Goal: Transaction & Acquisition: Purchase product/service

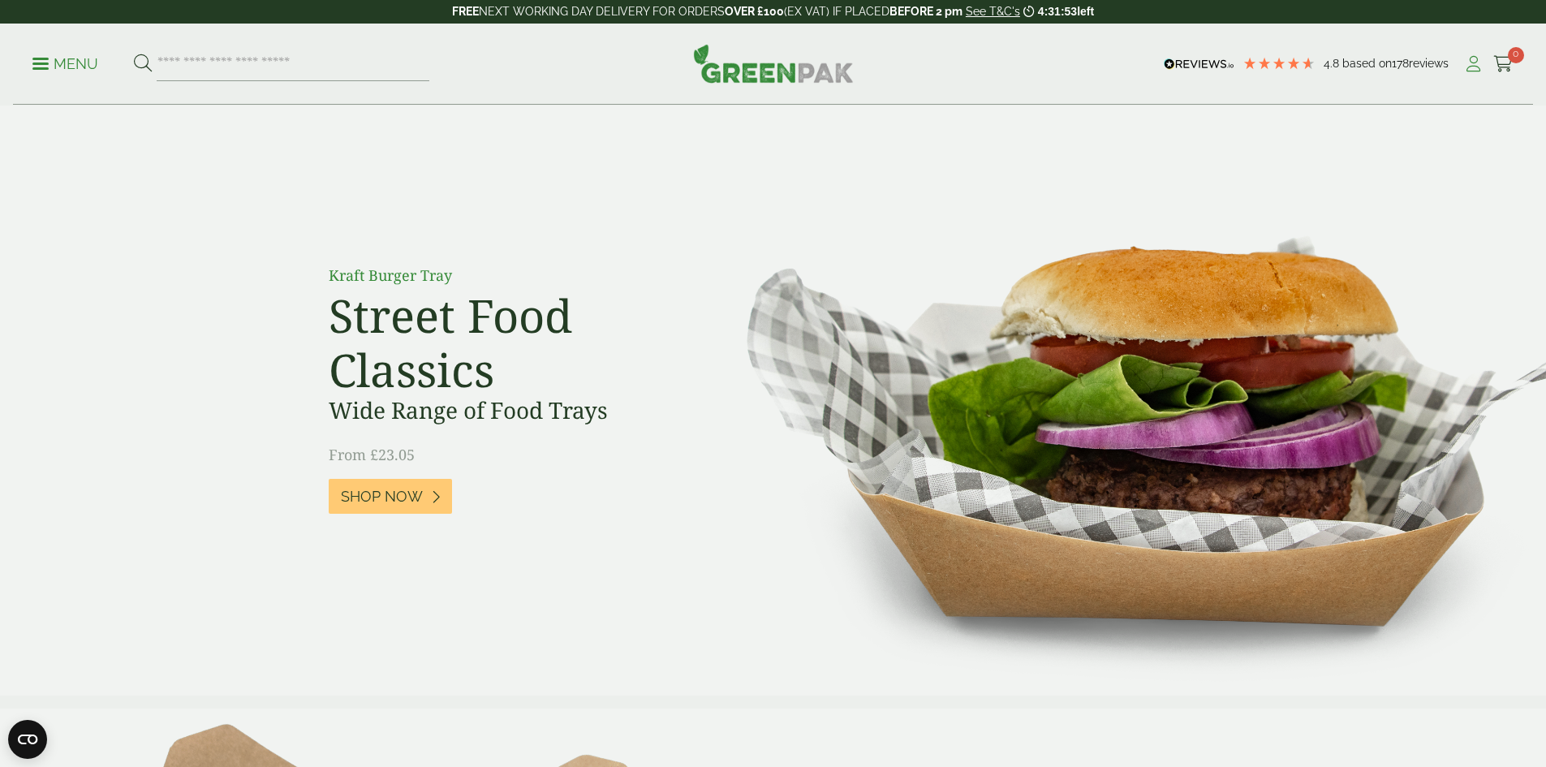
click at [1465, 67] on icon at bounding box center [1474, 64] width 20 height 16
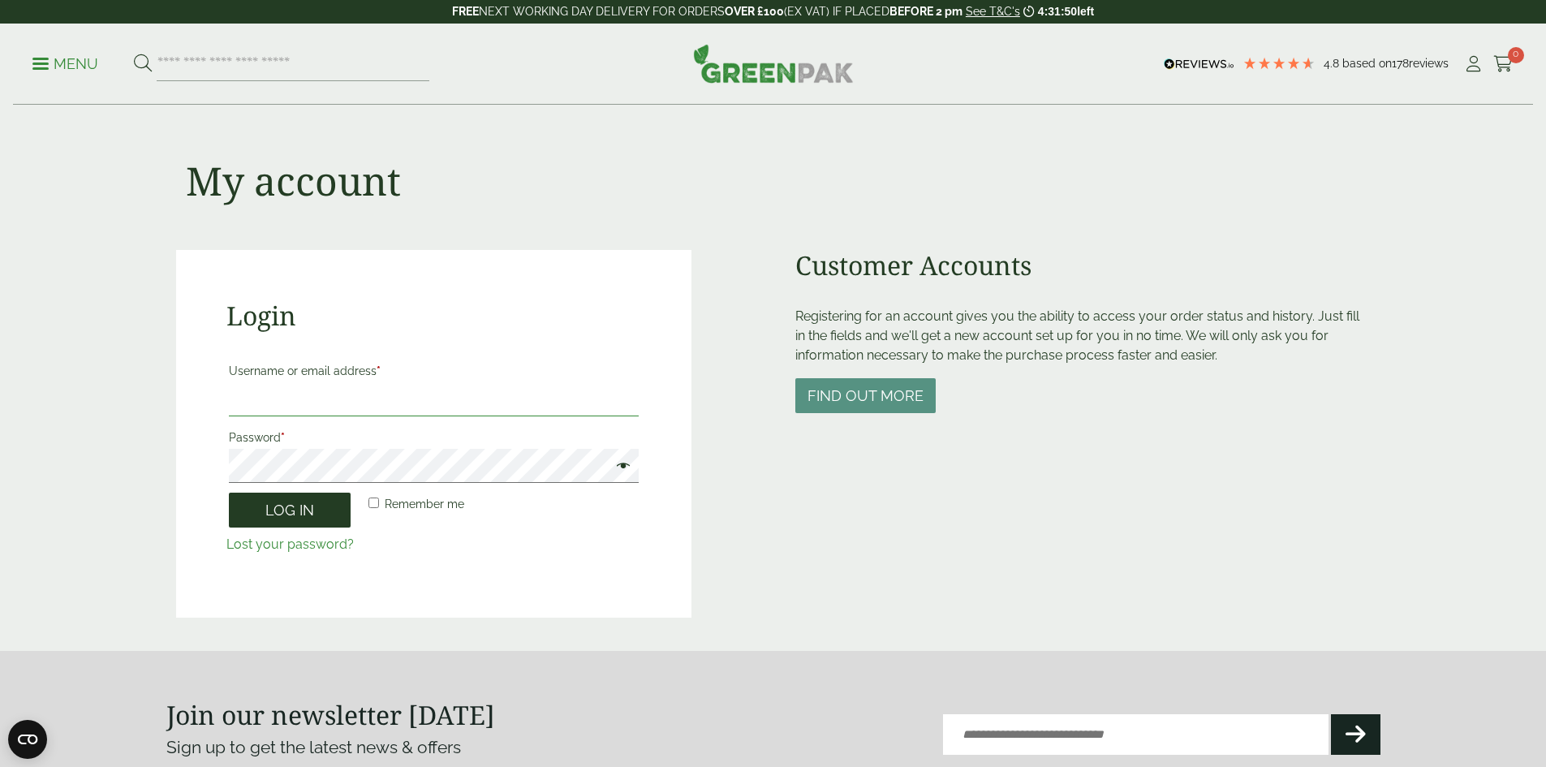
type input "**********"
click at [315, 515] on button "Log in" at bounding box center [290, 510] width 122 height 35
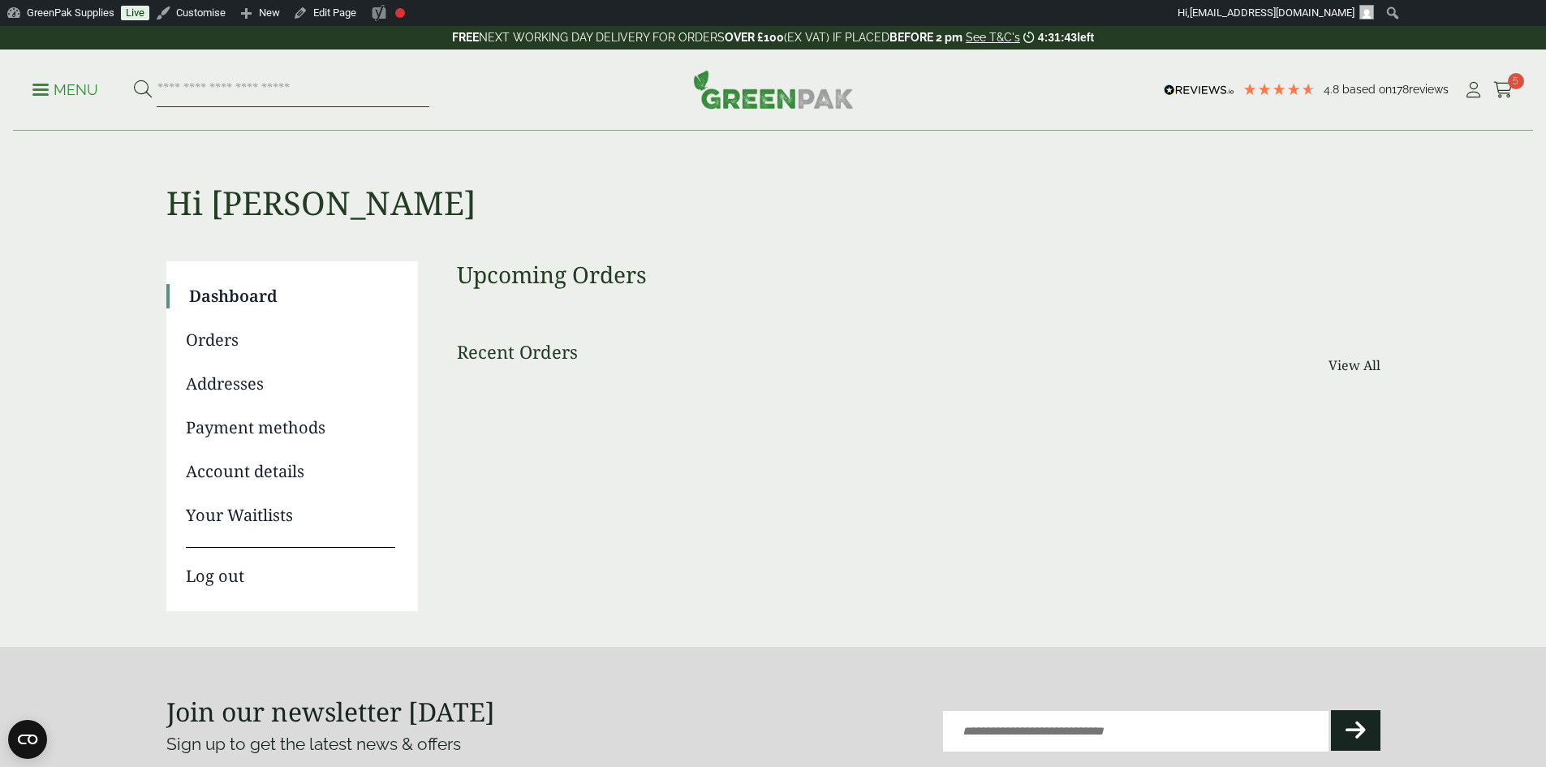
click at [217, 97] on input "search" at bounding box center [293, 90] width 273 height 34
type input "********"
click at [134, 80] on button at bounding box center [143, 90] width 18 height 21
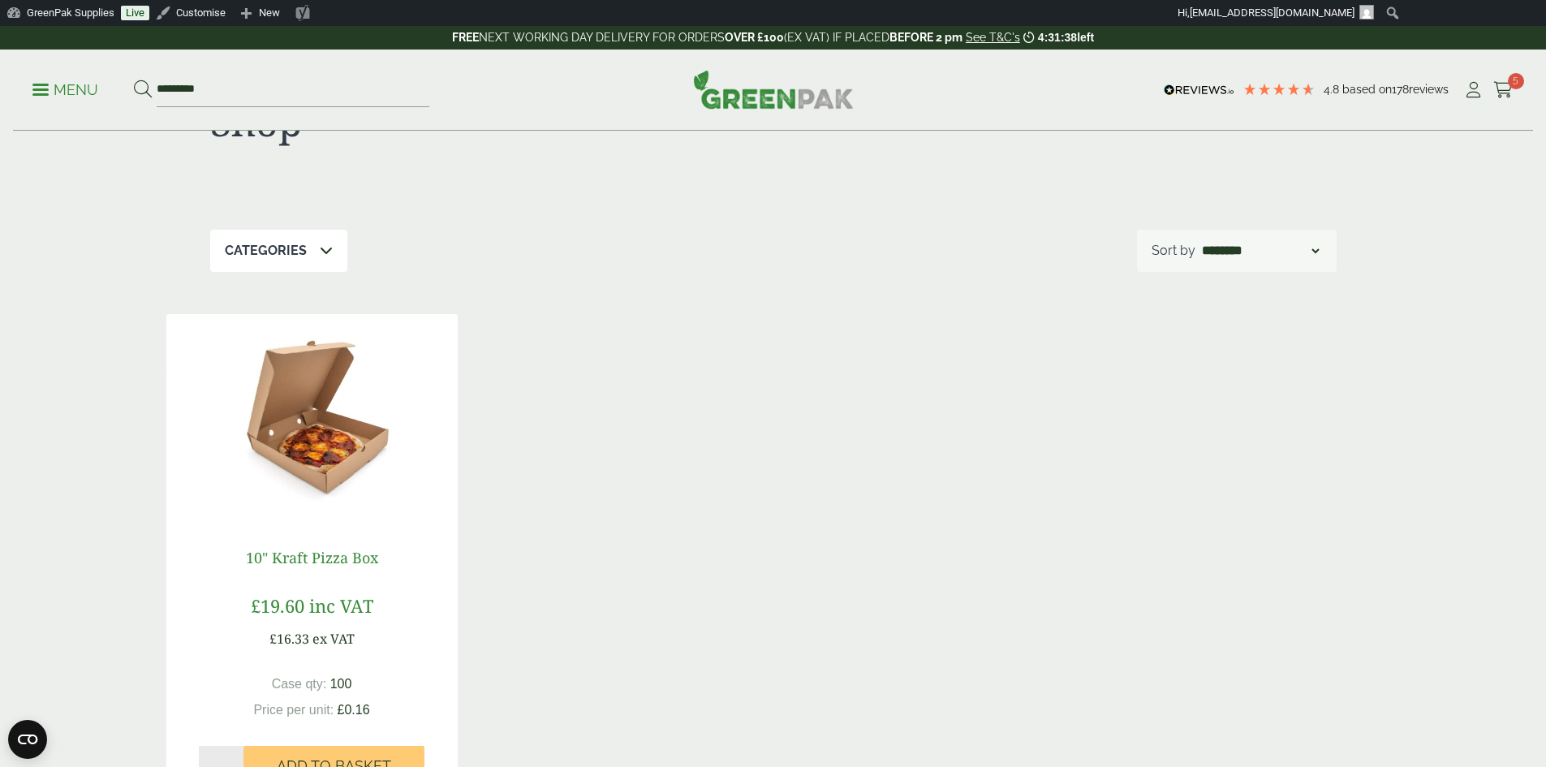
scroll to position [162, 0]
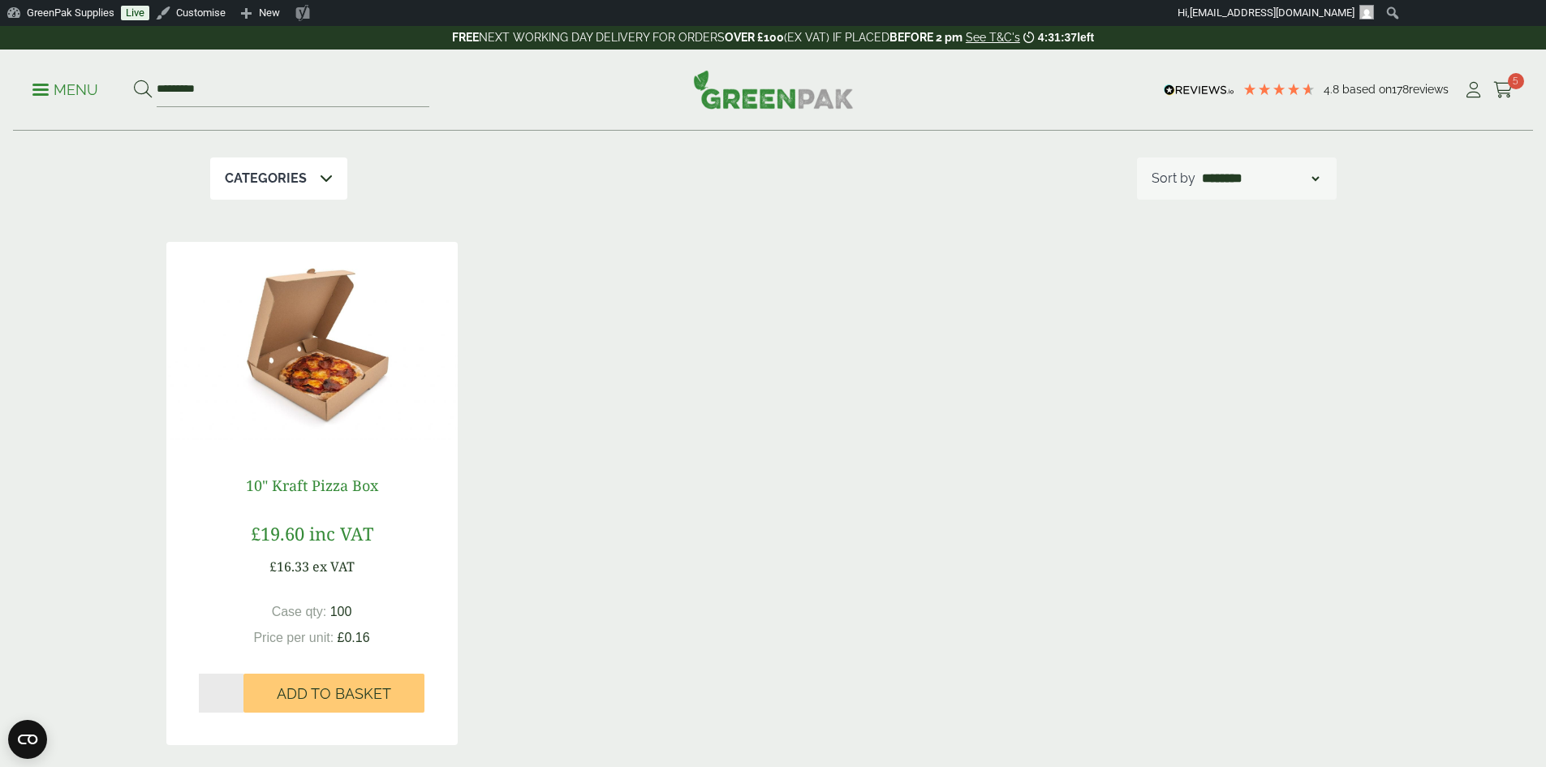
click at [298, 485] on link "10" Kraft Pizza Box" at bounding box center [312, 485] width 132 height 19
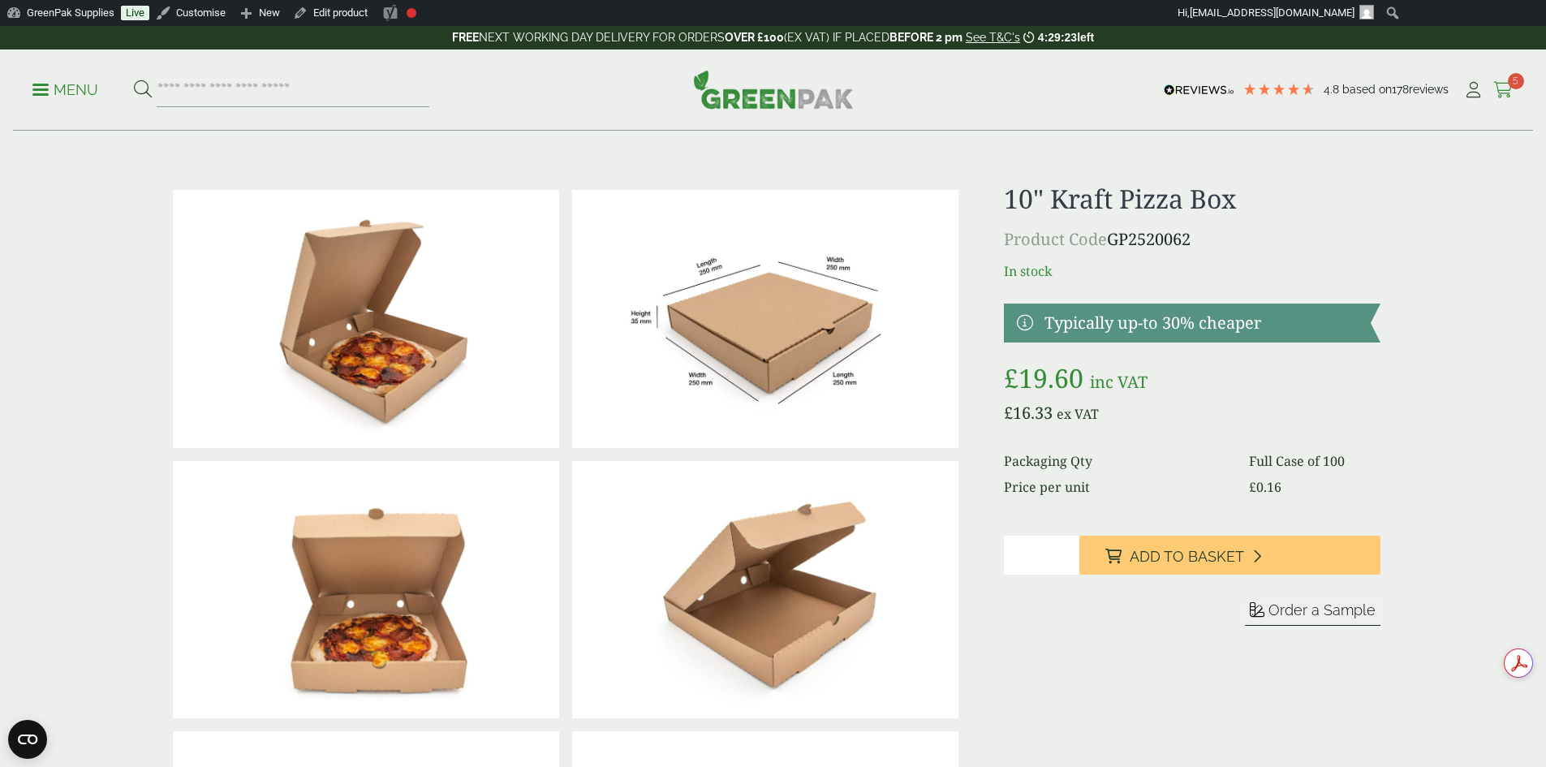
click at [1508, 79] on span "5" at bounding box center [1516, 81] width 16 height 16
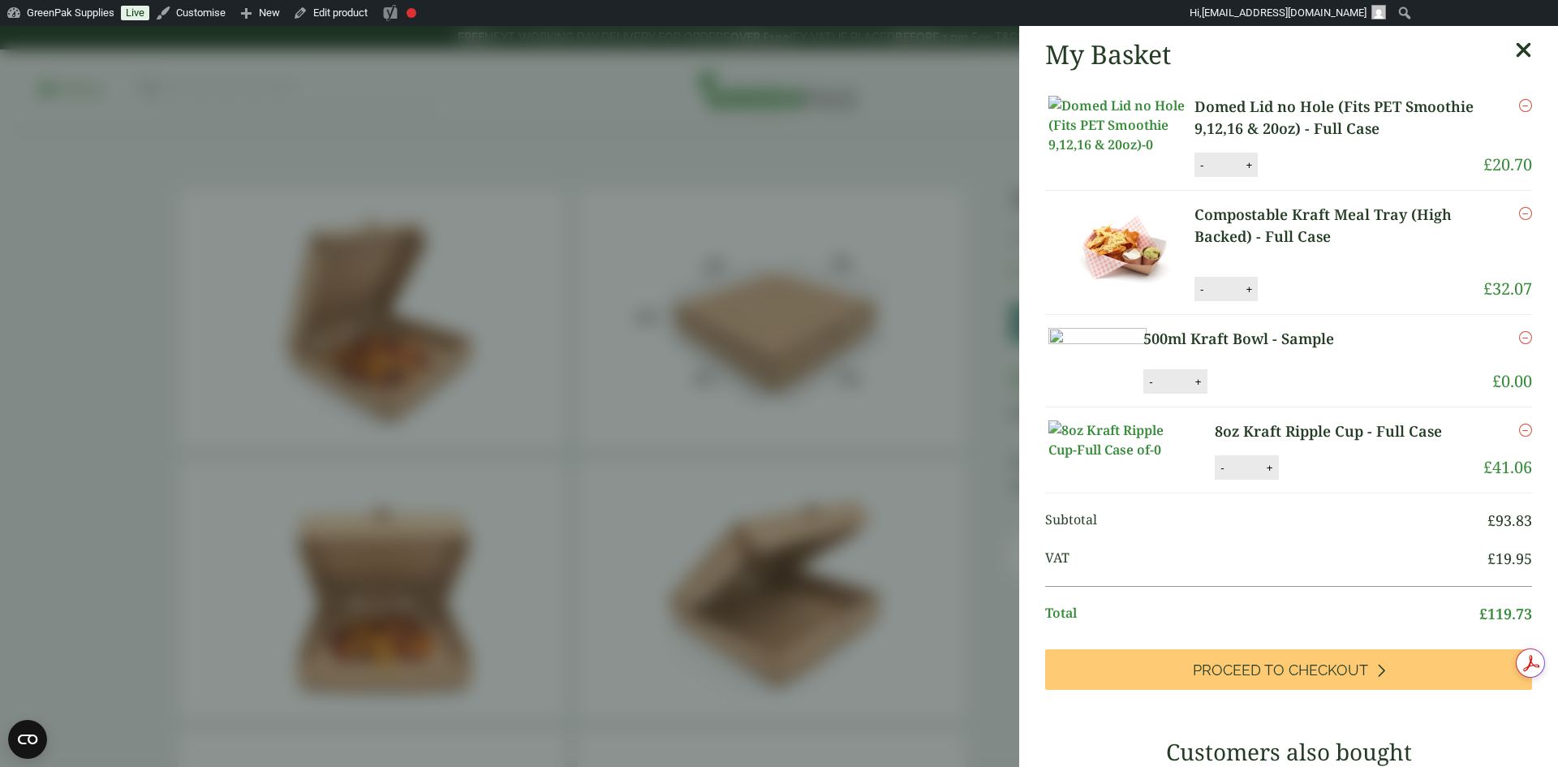
click at [1520, 107] on icon "Remove this item" at bounding box center [1526, 105] width 13 height 13
click at [1520, 108] on icon "Remove this item" at bounding box center [1526, 105] width 13 height 13
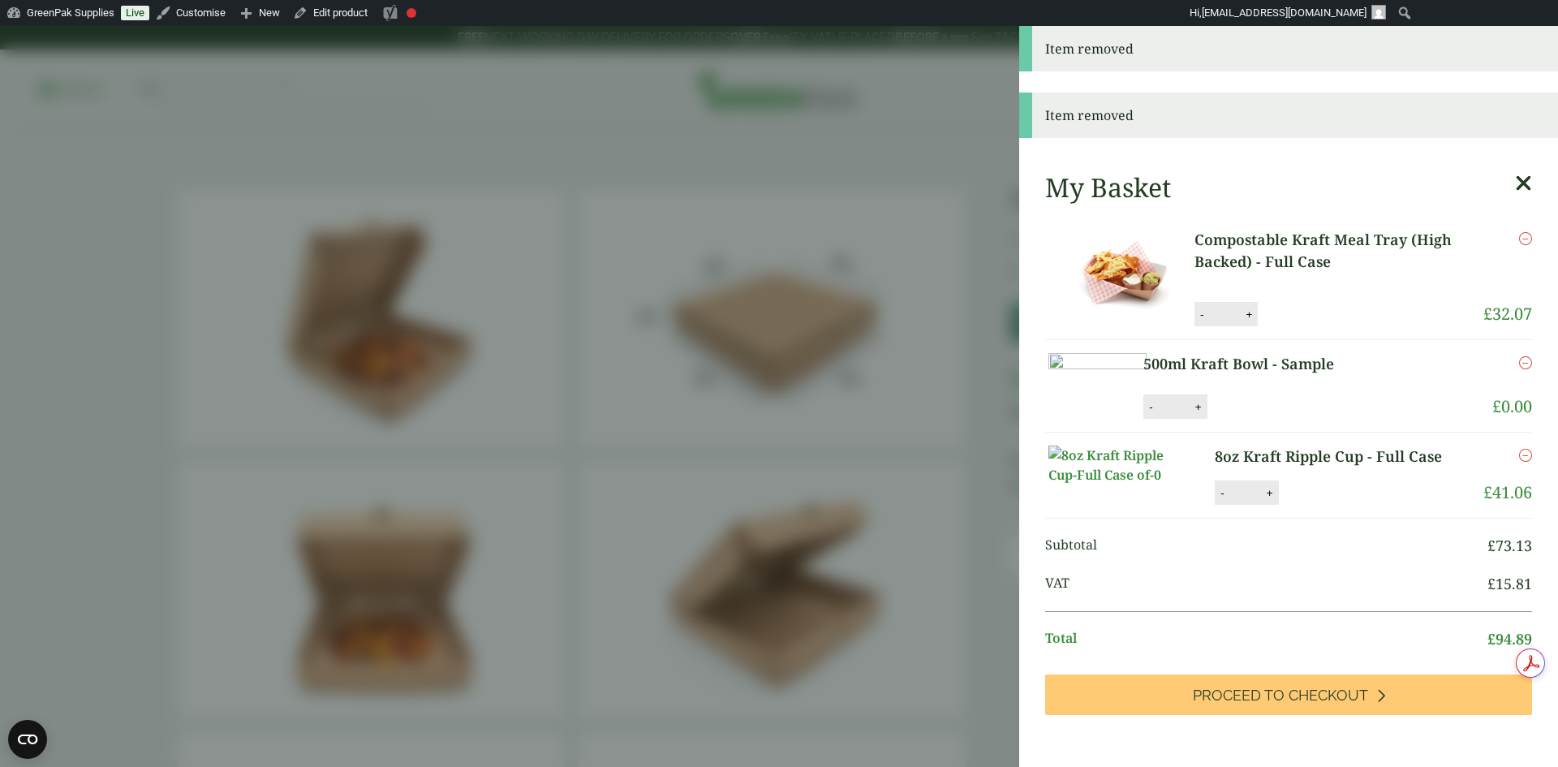
click at [1520, 241] on icon "Remove this item" at bounding box center [1526, 238] width 13 height 13
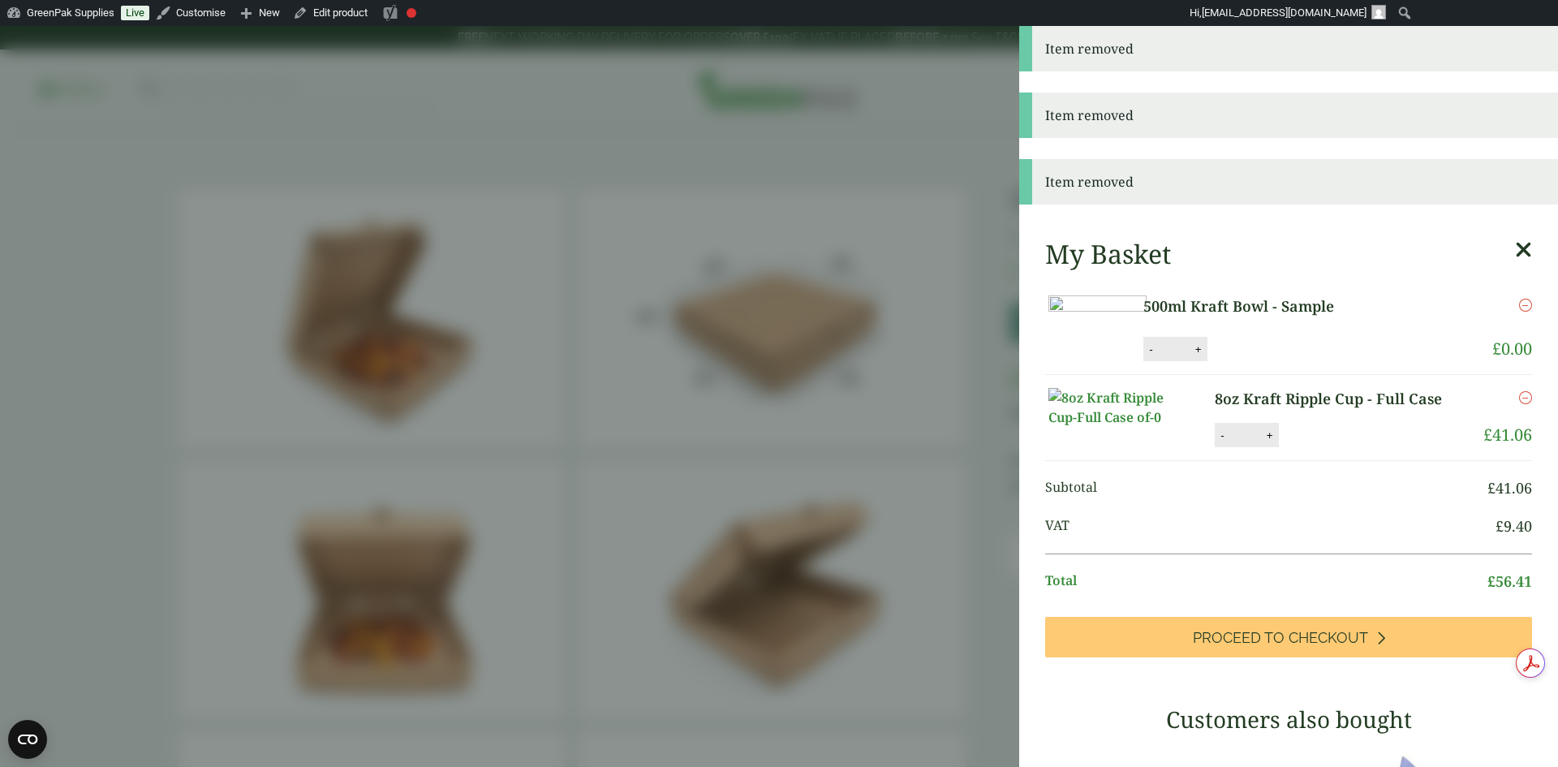
click at [1520, 404] on icon "Remove this item" at bounding box center [1526, 397] width 13 height 13
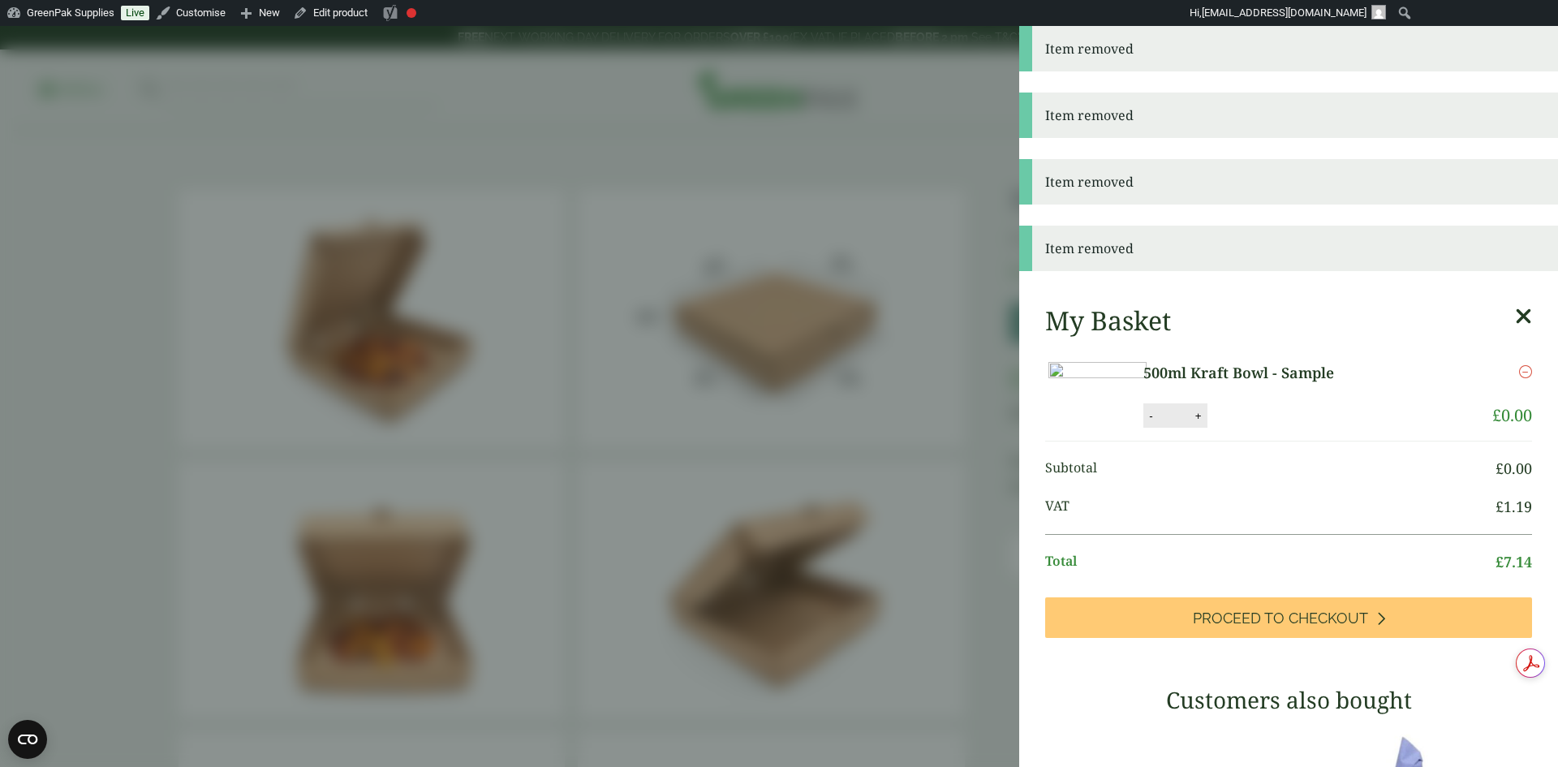
click at [1520, 370] on icon "Remove this item" at bounding box center [1526, 371] width 13 height 13
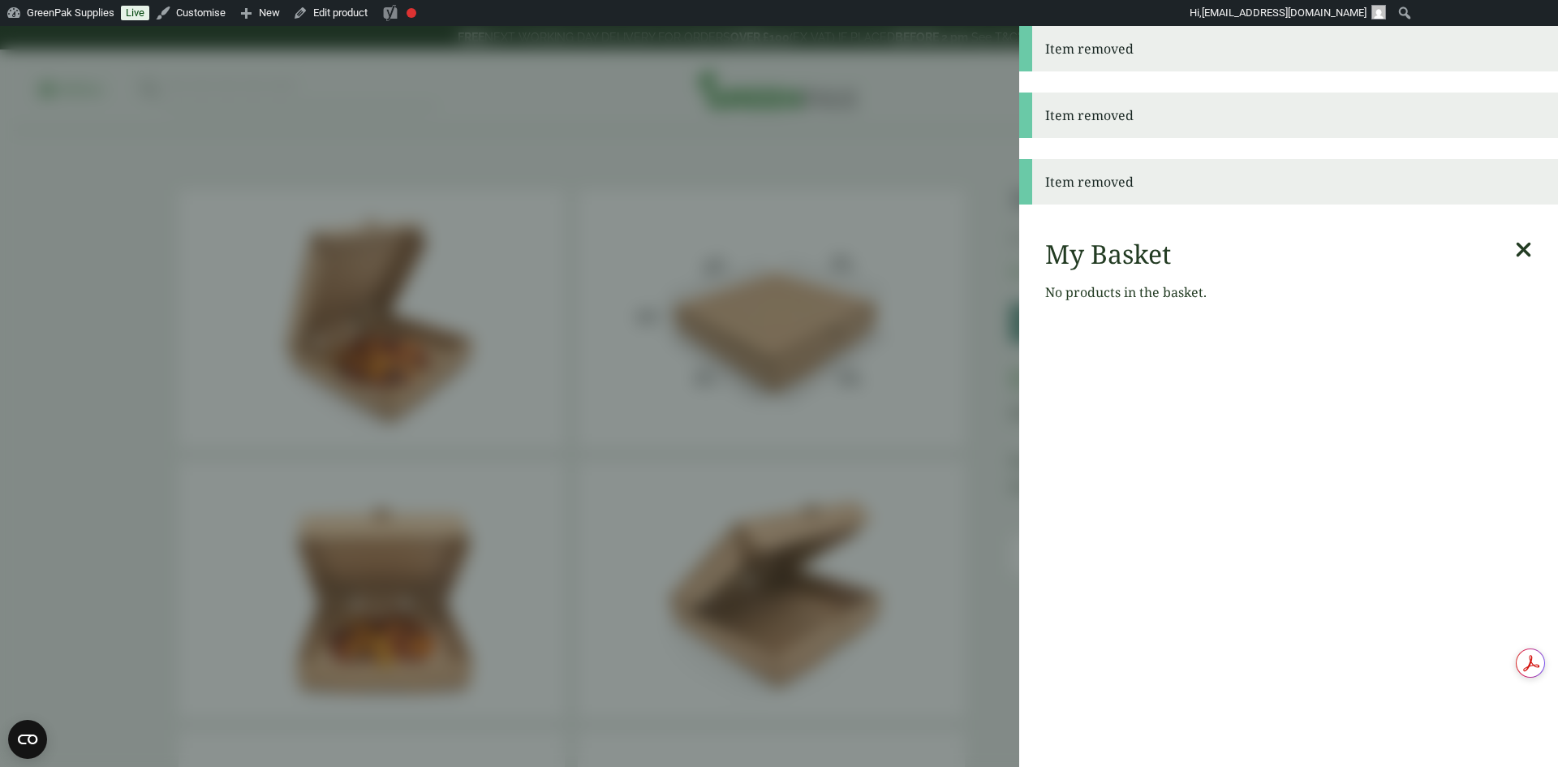
click at [944, 218] on aside "Item removed Item removed Item removed My Basket No products in the basket." at bounding box center [779, 396] width 1558 height 741
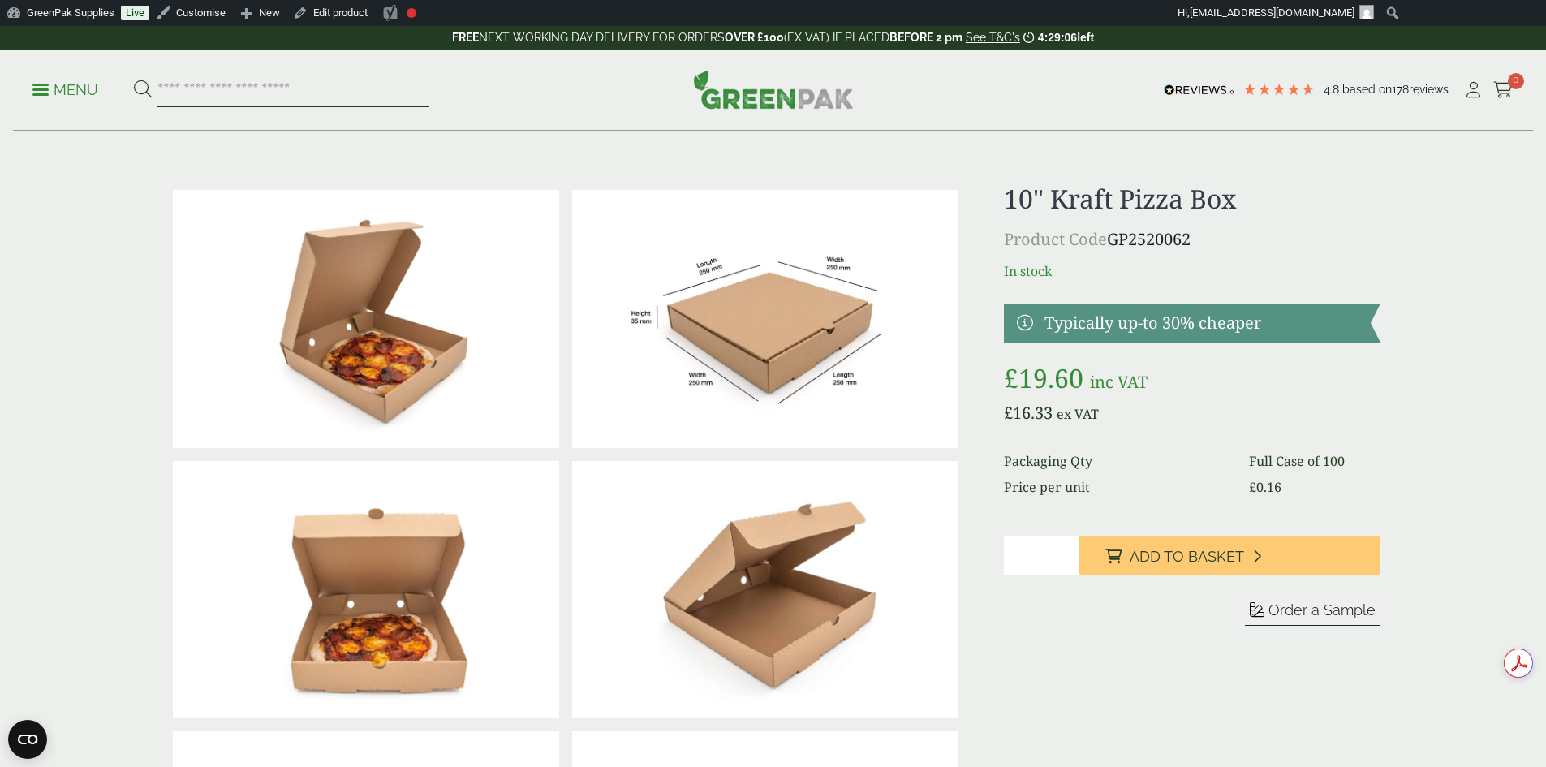
click at [282, 98] on input "search" at bounding box center [293, 90] width 273 height 34
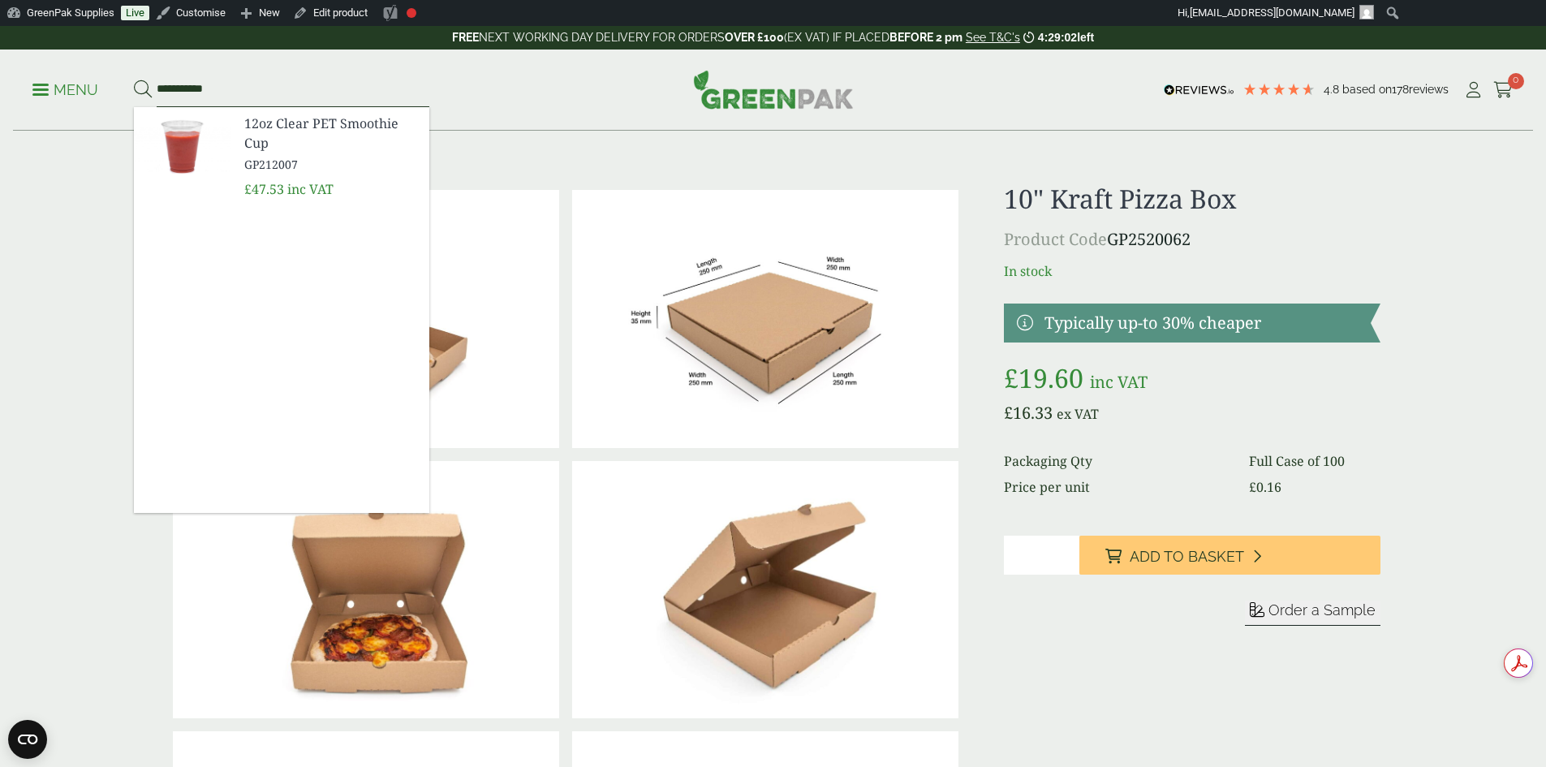
type input "**********"
click at [295, 127] on span "12oz Clear PET Smoothie Cup" at bounding box center [330, 133] width 172 height 39
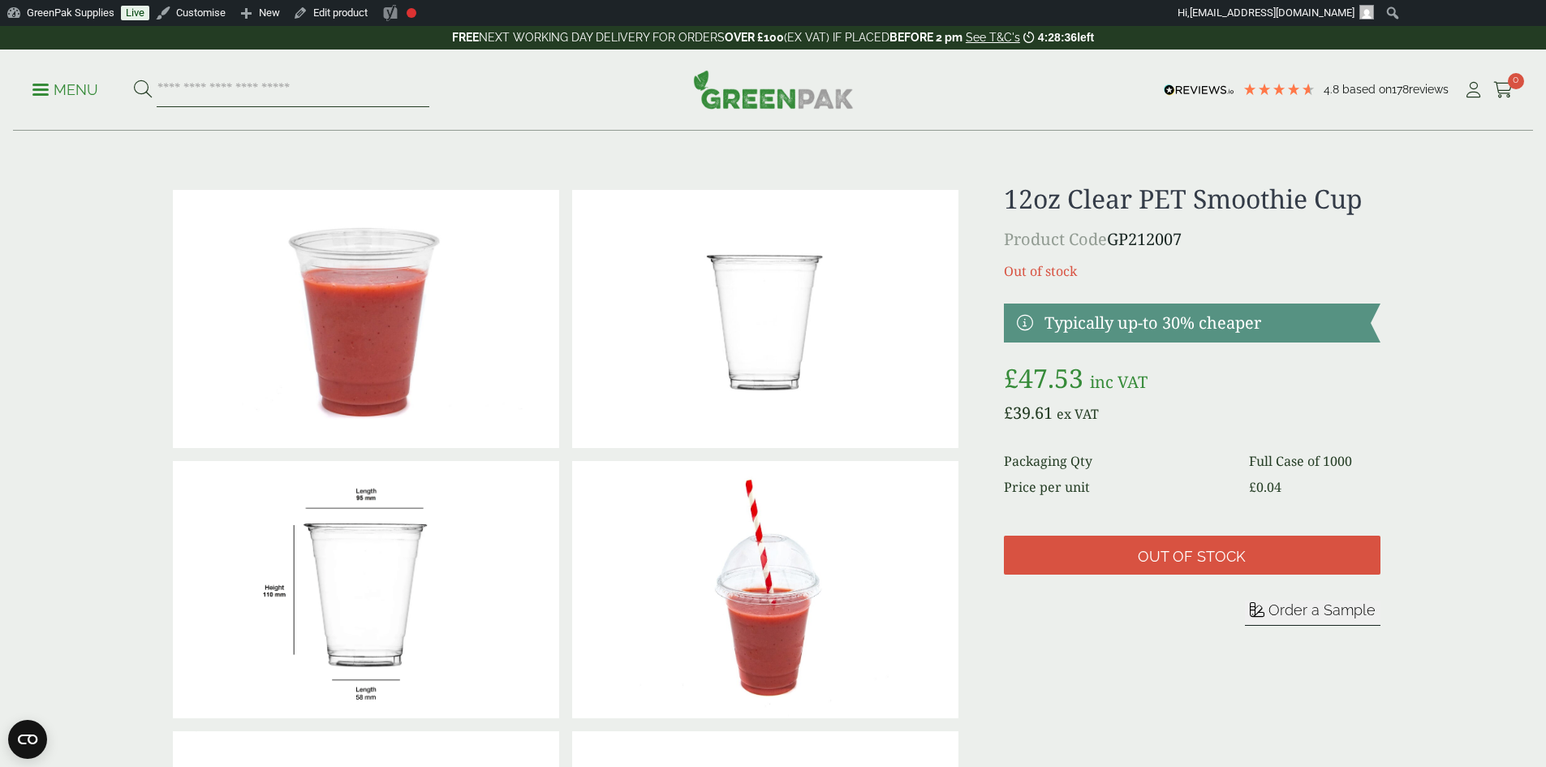
click at [220, 97] on input "search" at bounding box center [293, 90] width 273 height 34
type input "********"
click at [134, 80] on button at bounding box center [143, 90] width 18 height 21
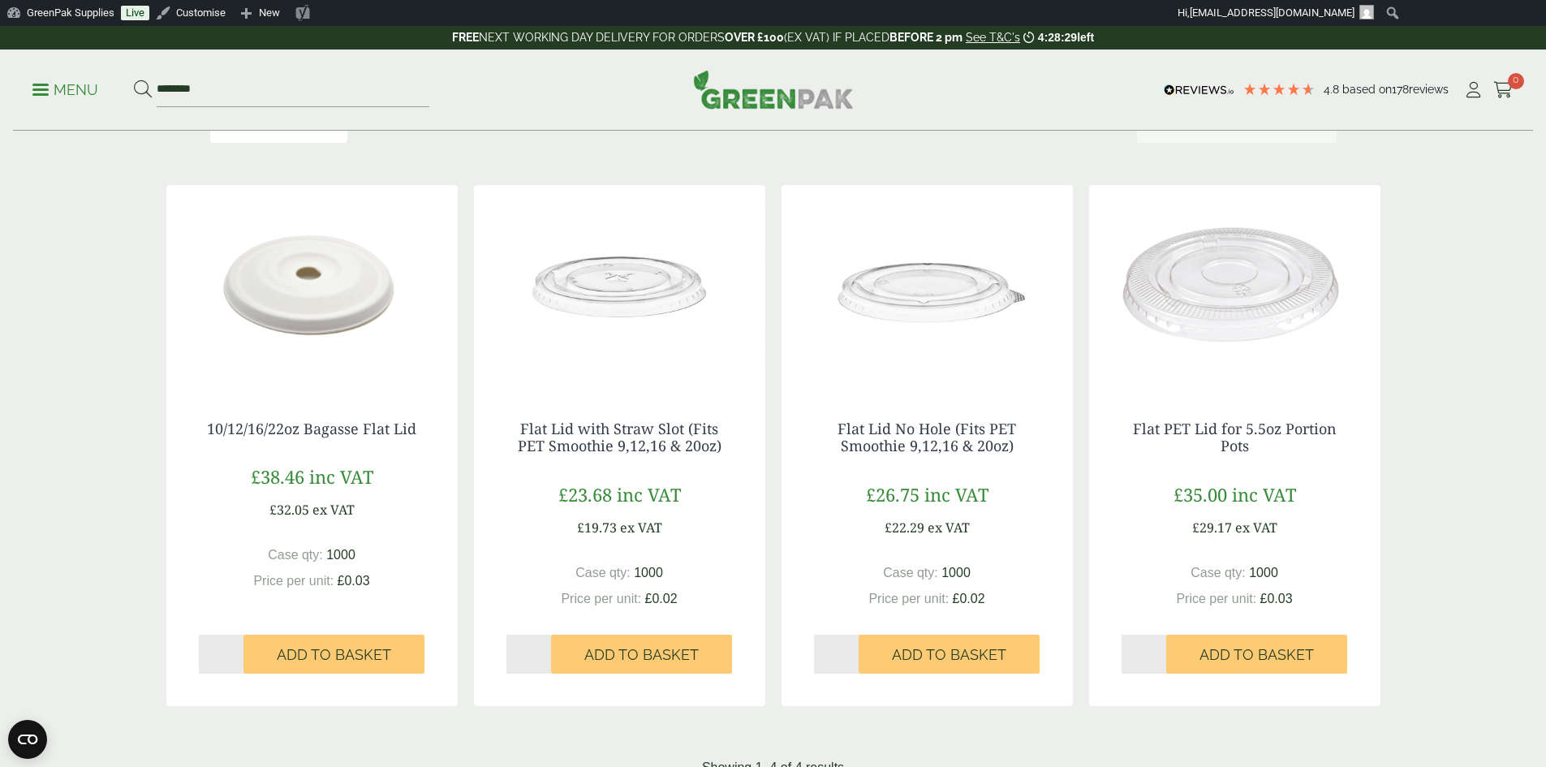
scroll to position [244, 0]
